Goal: Check status

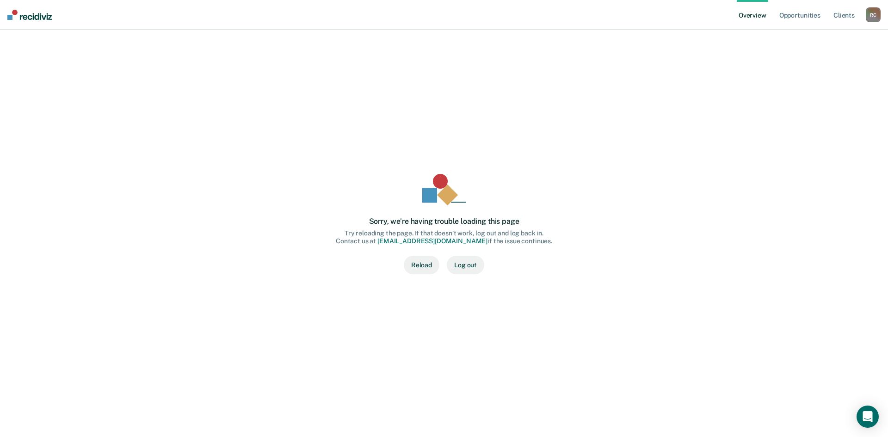
click at [423, 264] on button "Reload" at bounding box center [422, 265] width 36 height 18
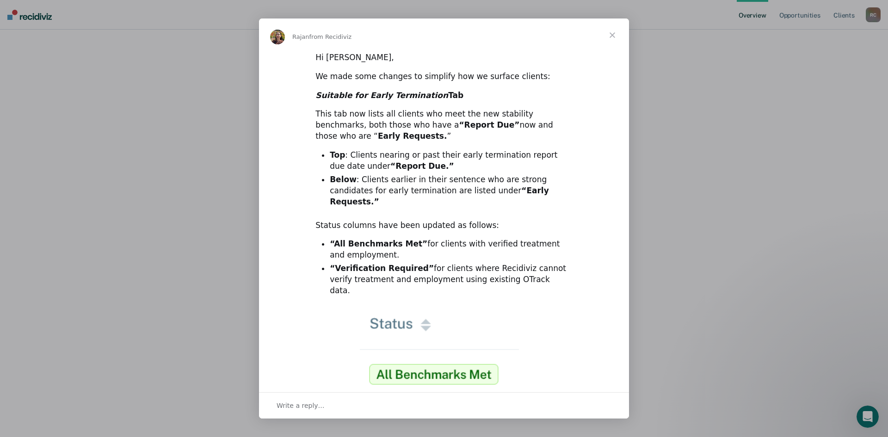
click at [610, 38] on span "Close" at bounding box center [612, 34] width 33 height 33
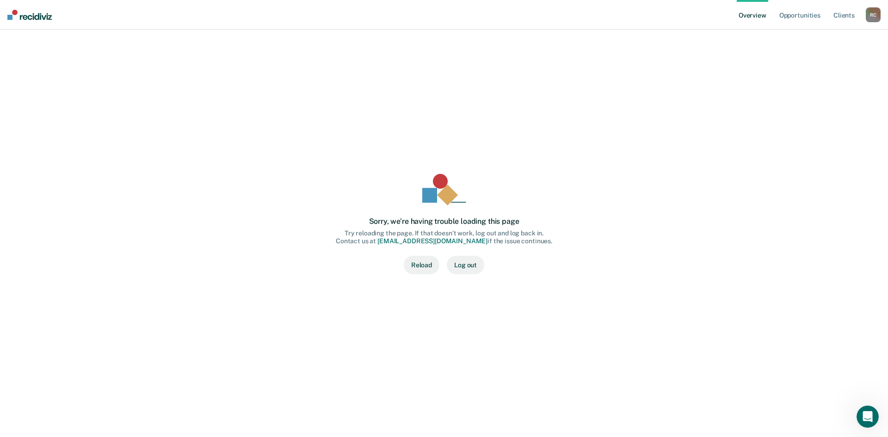
click at [416, 265] on button "Reload" at bounding box center [422, 265] width 36 height 18
